Goal: Task Accomplishment & Management: Manage account settings

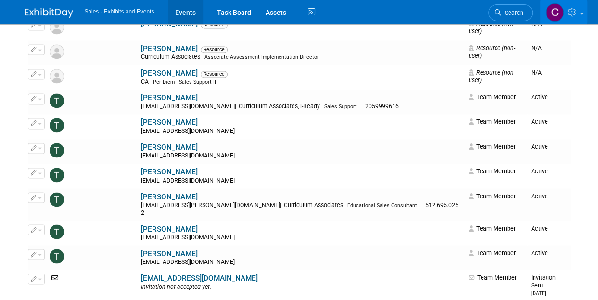
click at [202, 14] on link "Events" at bounding box center [185, 12] width 35 height 24
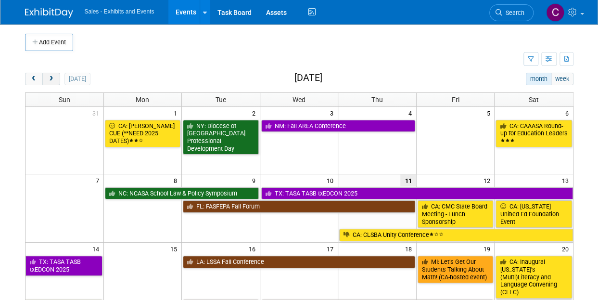
click at [52, 81] on button "next" at bounding box center [51, 79] width 18 height 13
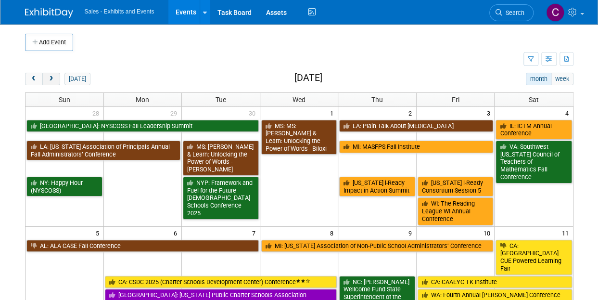
click at [52, 81] on button "next" at bounding box center [51, 79] width 18 height 13
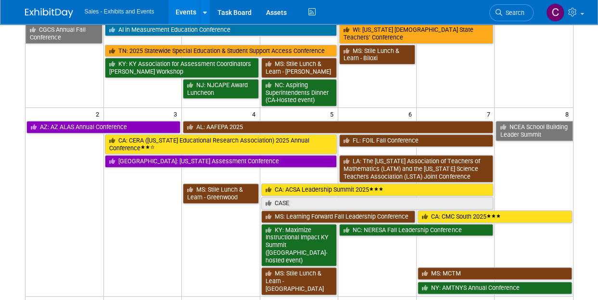
scroll to position [153, 0]
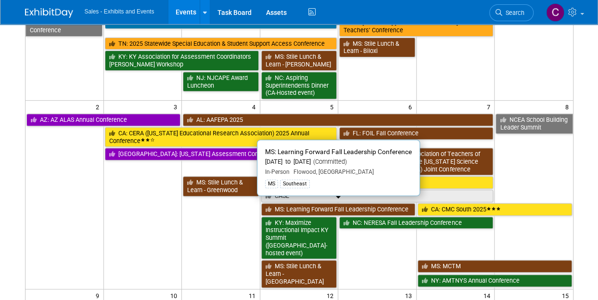
click at [312, 206] on link "MS: Learning Forward Fall Leadership Conference" at bounding box center [338, 209] width 154 height 13
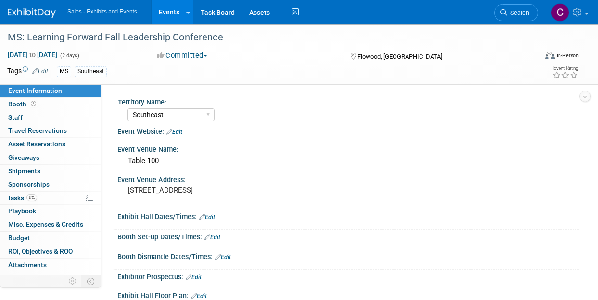
select select "Southeast"
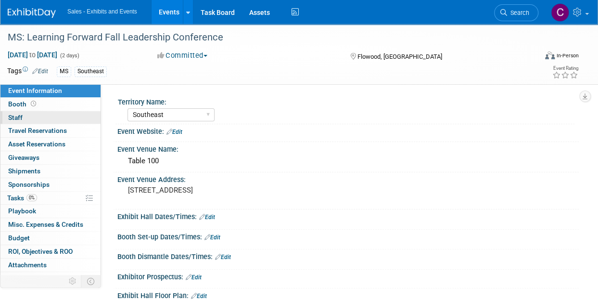
click at [25, 114] on link "0 Staff 0" at bounding box center [50, 117] width 100 height 13
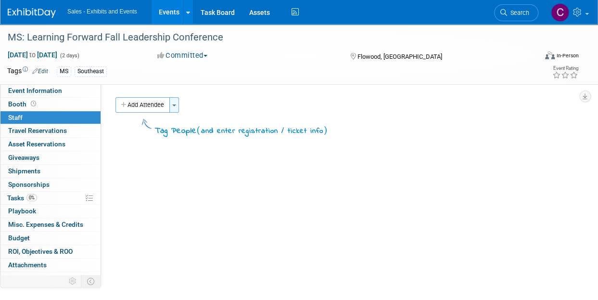
click at [177, 102] on button "Toggle Dropdown" at bounding box center [174, 104] width 10 height 15
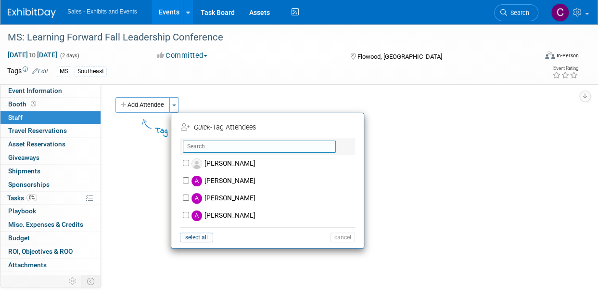
click at [233, 146] on input "text" at bounding box center [259, 147] width 153 height 12
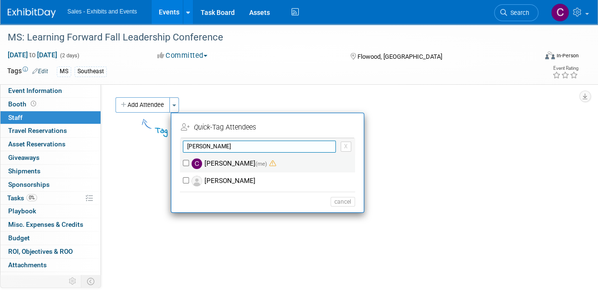
type input "christine"
click at [230, 158] on label "Christine Lurz (me)" at bounding box center [273, 163] width 169 height 17
click at [189, 160] on input "Christine Lurz (me)" at bounding box center [186, 163] width 6 height 6
checkbox input "true"
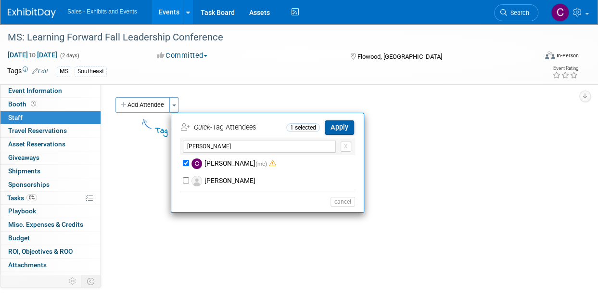
click at [339, 123] on button "Apply" at bounding box center [339, 127] width 29 height 14
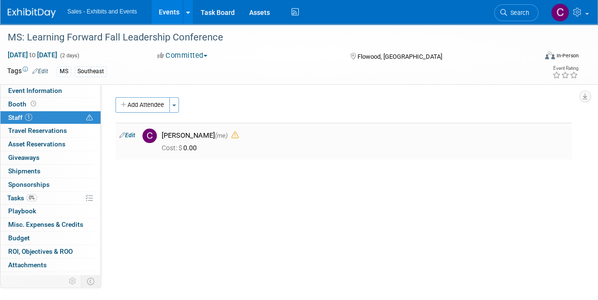
click at [137, 134] on td "Edit" at bounding box center [127, 141] width 23 height 37
click at [131, 135] on link "Edit" at bounding box center [127, 135] width 16 height 7
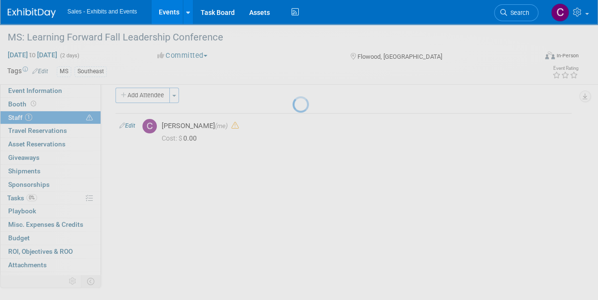
select select "a9e3834d-668b-4315-a5d4-069993be606a"
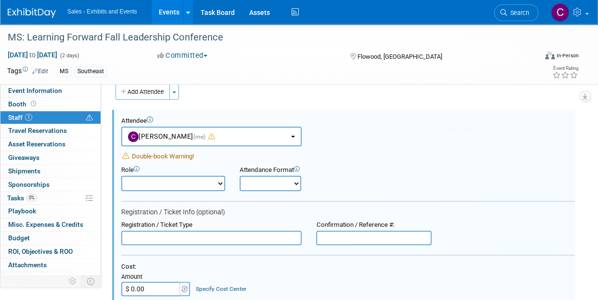
click at [196, 181] on select "Author Demonstrator Host Planner Presenter Product Rep Sales Representative" at bounding box center [173, 183] width 104 height 15
select select "6"
click at [121, 176] on select "Author Demonstrator Host Planner Presenter Product Rep Sales Representative" at bounding box center [173, 183] width 104 height 15
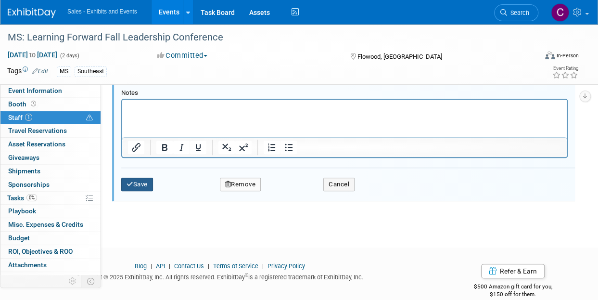
click at [143, 184] on button "Save" at bounding box center [137, 184] width 32 height 13
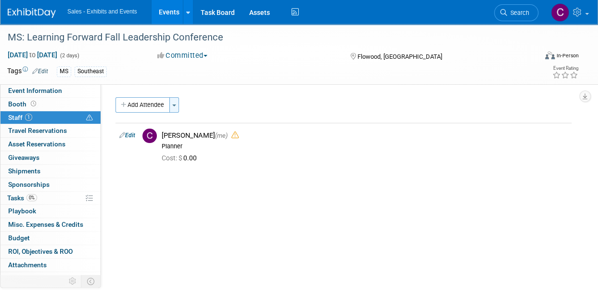
click at [174, 107] on button "Toggle Dropdown" at bounding box center [174, 104] width 10 height 15
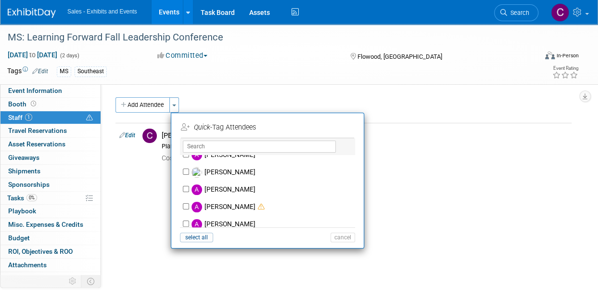
scroll to position [270, 0]
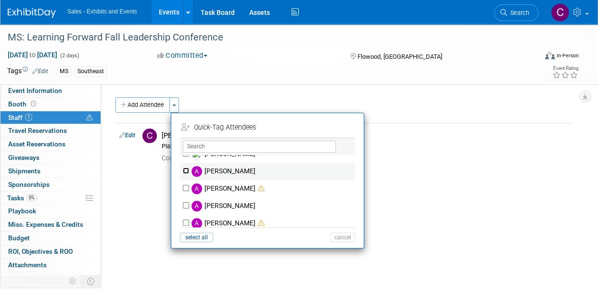
click at [185, 169] on input "[PERSON_NAME]" at bounding box center [186, 171] width 6 height 6
checkbox input "true"
click at [345, 126] on button "Apply" at bounding box center [339, 127] width 29 height 14
